Goal: Task Accomplishment & Management: Use online tool/utility

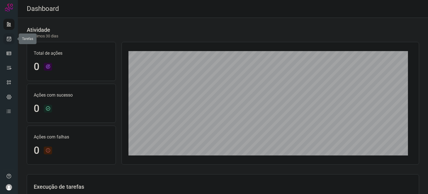
click at [9, 36] on icon at bounding box center [9, 39] width 6 height 6
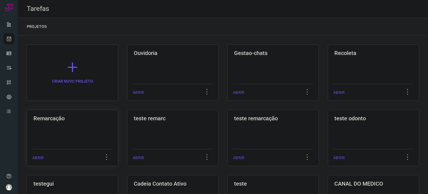
click at [43, 135] on div "Remarcação ABRIR" at bounding box center [72, 138] width 91 height 56
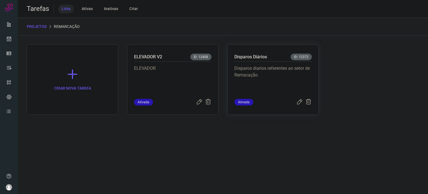
click at [282, 72] on p "Disparos diarios referentes ao setor de Remacação" at bounding box center [272, 79] width 77 height 28
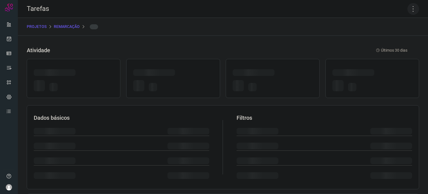
click at [410, 10] on icon at bounding box center [413, 9] width 12 height 12
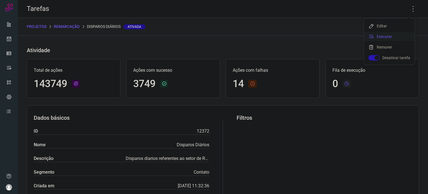
click at [388, 37] on li "Executar" at bounding box center [389, 36] width 51 height 9
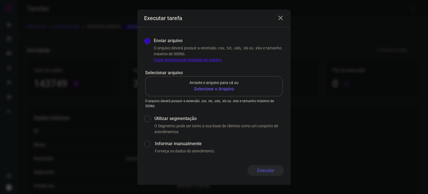
click at [207, 86] on b "Selecione o Arquivo" at bounding box center [213, 89] width 49 height 7
click at [0, 0] on input "Arraste o arquivo para cá ou Selecione o Arquivo" at bounding box center [0, 0] width 0 height 0
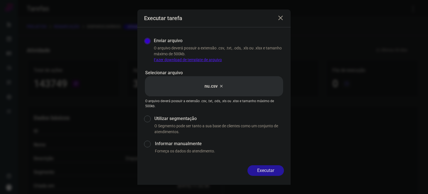
drag, startPoint x: 273, startPoint y: 177, endPoint x: 272, endPoint y: 173, distance: 4.3
click at [273, 177] on div "Executar" at bounding box center [213, 175] width 153 height 20
click at [272, 173] on button "Executar" at bounding box center [265, 170] width 37 height 11
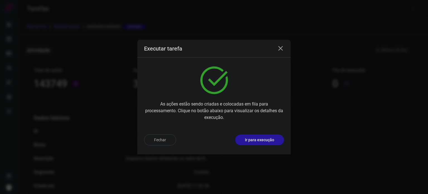
click at [263, 142] on p "Ir para execução" at bounding box center [259, 140] width 29 height 6
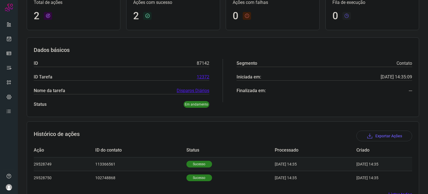
scroll to position [63, 0]
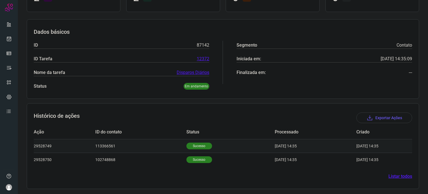
drag, startPoint x: 194, startPoint y: 159, endPoint x: 200, endPoint y: 148, distance: 12.6
click at [194, 160] on p "Sucesso" at bounding box center [199, 159] width 26 height 7
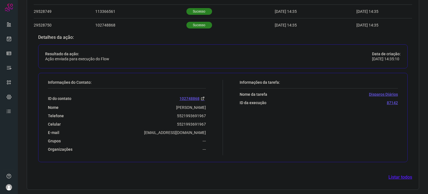
scroll to position [198, 0]
drag, startPoint x: 179, startPoint y: 125, endPoint x: 185, endPoint y: 119, distance: 7.9
click at [186, 119] on div "ID do contato 102748868 Nome Carlos Alberto Baptista Telefone 5521993691967 Cel…" at bounding box center [127, 119] width 158 height 63
click at [173, 123] on div "Celular 5521993691967" at bounding box center [127, 123] width 158 height 5
drag, startPoint x: 180, startPoint y: 123, endPoint x: 203, endPoint y: 124, distance: 23.1
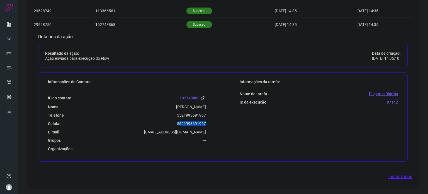
click at [205, 125] on div "Informações do Contato: ID do contato 102748868 Nome Carlos Alberto Baptista Te…" at bounding box center [134, 116] width 178 height 75
click at [177, 124] on p "5521993691967" at bounding box center [191, 123] width 29 height 5
drag, startPoint x: 174, startPoint y: 123, endPoint x: 205, endPoint y: 123, distance: 30.7
click at [205, 123] on div "Informações do Contato: ID do contato 102748868 Nome Carlos Alberto Baptista Te…" at bounding box center [134, 116] width 178 height 75
copy p "5521993691967"
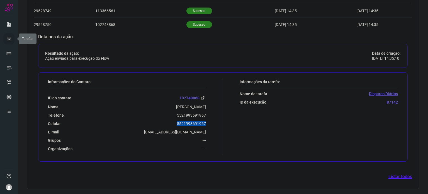
click at [10, 42] on link at bounding box center [8, 38] width 11 height 11
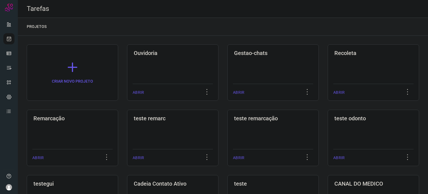
click at [98, 122] on div "Remarcação ABRIR" at bounding box center [72, 138] width 91 height 56
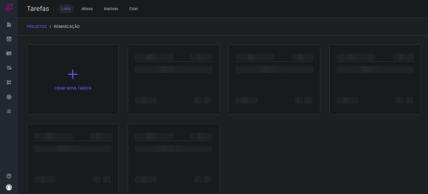
click at [98, 122] on div "CRIAR NOVA TAREFA" at bounding box center [223, 118] width 392 height 149
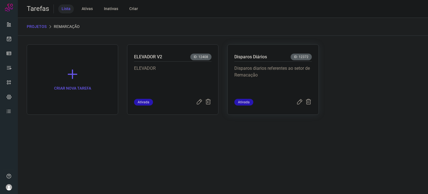
click at [307, 76] on p "Disparos diarios referentes ao setor de Remacação" at bounding box center [272, 79] width 77 height 28
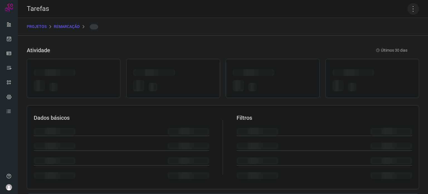
click at [409, 9] on icon at bounding box center [413, 9] width 12 height 12
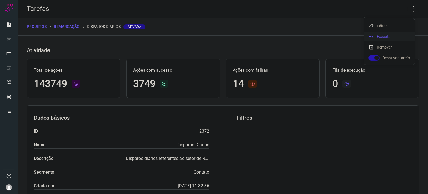
click at [383, 35] on li "Executar" at bounding box center [389, 36] width 51 height 9
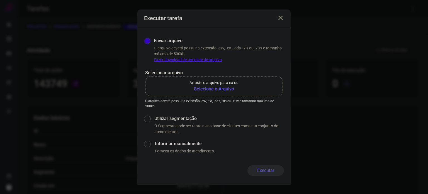
click at [214, 87] on b "Selecione o Arquivo" at bounding box center [213, 89] width 49 height 7
click at [0, 0] on input "Arraste o arquivo para cá ou Selecione o Arquivo" at bounding box center [0, 0] width 0 height 0
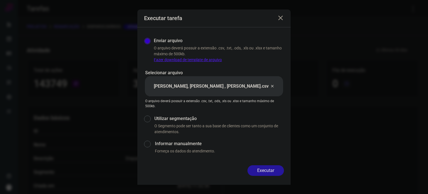
click at [276, 170] on button "Executar" at bounding box center [265, 170] width 37 height 11
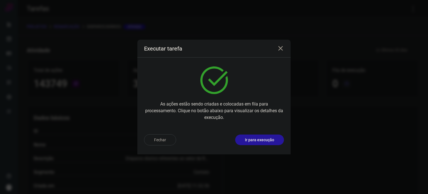
click at [260, 141] on p "Ir para execução" at bounding box center [259, 140] width 29 height 6
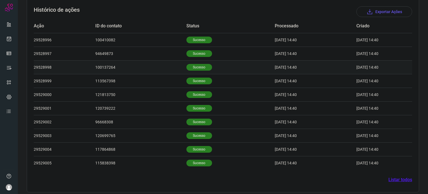
scroll to position [172, 0]
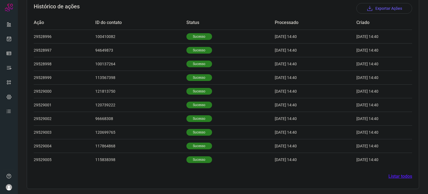
click at [281, 193] on div "Atividade Últimas 24 horas Total de ações 23 Ações com sucesso 23 Ações com fal…" at bounding box center [223, 20] width 410 height 349
click at [199, 122] on td "Sucesso" at bounding box center [230, 118] width 88 height 14
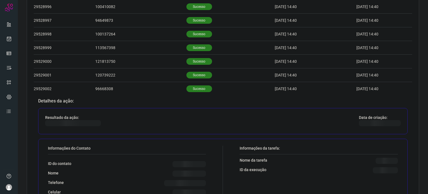
scroll to position [284, 0]
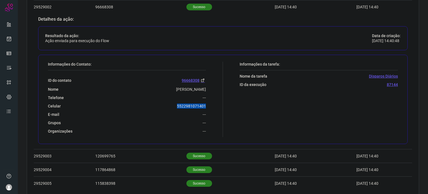
drag, startPoint x: 171, startPoint y: 104, endPoint x: 206, endPoint y: 103, distance: 34.9
click at [206, 103] on div "Informações do Contato: ID do contato 96668308 Nome Elizabeth Telefone --- Celu…" at bounding box center [134, 99] width 178 height 75
copy p "5522981071401"
click at [12, 38] on link at bounding box center [8, 38] width 11 height 11
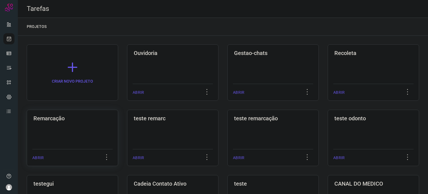
click at [70, 144] on div "Remarcação ABRIR" at bounding box center [72, 138] width 91 height 56
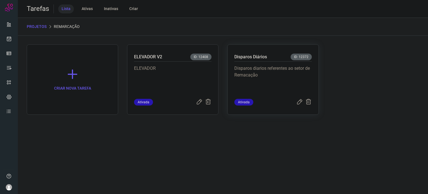
click at [281, 72] on p "Disparos diarios referentes ao setor de Remacação" at bounding box center [272, 79] width 77 height 28
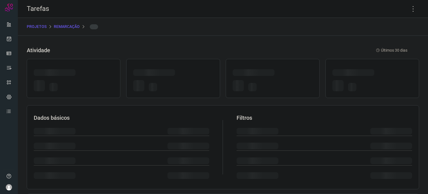
drag, startPoint x: 281, startPoint y: 72, endPoint x: 281, endPoint y: 76, distance: 4.7
click at [281, 76] on div at bounding box center [273, 73] width 80 height 9
click at [407, 11] on icon at bounding box center [413, 9] width 12 height 12
click at [408, 10] on icon at bounding box center [413, 9] width 12 height 12
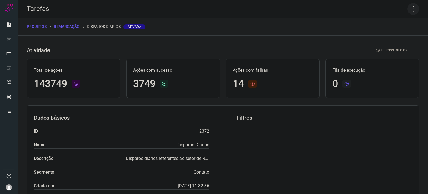
click at [409, 9] on icon at bounding box center [413, 9] width 12 height 12
click at [384, 36] on li "Executar" at bounding box center [389, 36] width 51 height 9
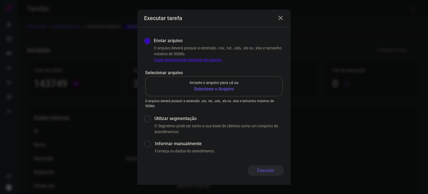
click at [225, 91] on b "Selecione o Arquivo" at bounding box center [213, 89] width 49 height 7
click at [0, 0] on input "Arraste o arquivo para cá ou Selecione o Arquivo" at bounding box center [0, 0] width 0 height 0
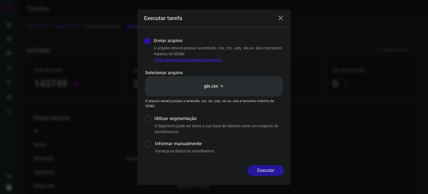
click at [274, 174] on button "Executar" at bounding box center [265, 170] width 37 height 11
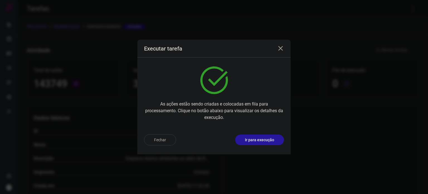
click at [266, 138] on p "Ir para execução" at bounding box center [259, 140] width 29 height 6
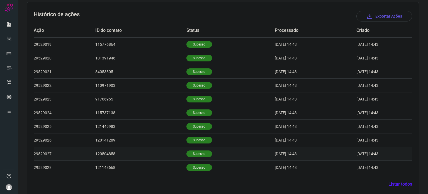
scroll to position [172, 0]
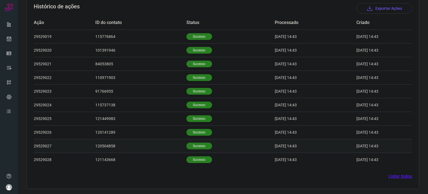
click at [202, 144] on p "Sucesso" at bounding box center [199, 145] width 26 height 7
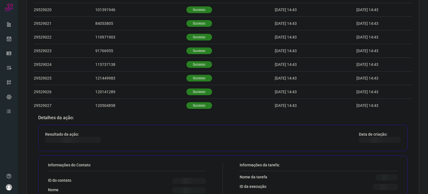
scroll to position [256, 0]
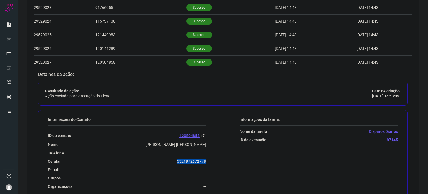
drag, startPoint x: 176, startPoint y: 159, endPoint x: 209, endPoint y: 160, distance: 32.9
click at [209, 160] on div "Informações do Contato: ID do contato 120504858 Nome [PERSON_NAME] [PERSON_NAME…" at bounding box center [134, 154] width 178 height 75
copy p "5521972672778"
